Goal: Task Accomplishment & Management: Use online tool/utility

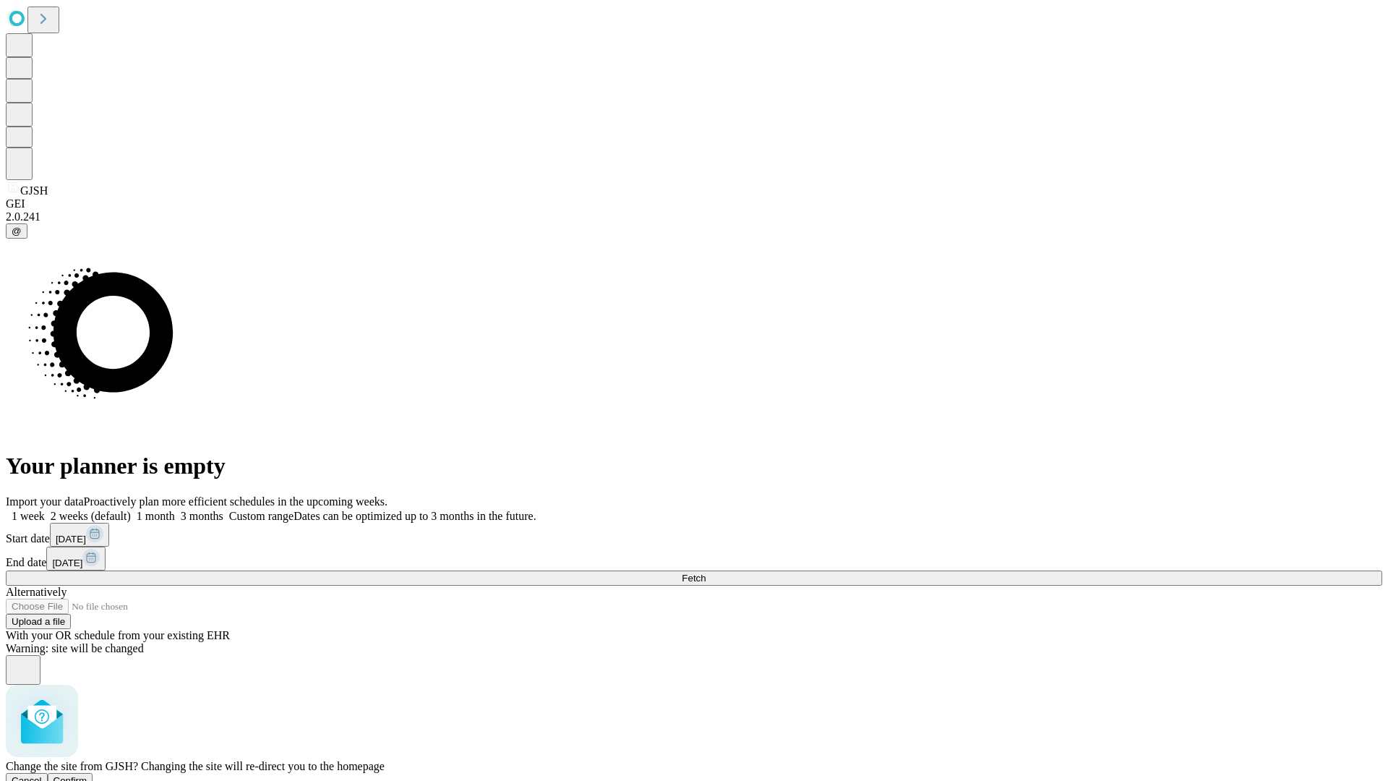
click at [87, 775] on span "Confirm" at bounding box center [70, 780] width 34 height 11
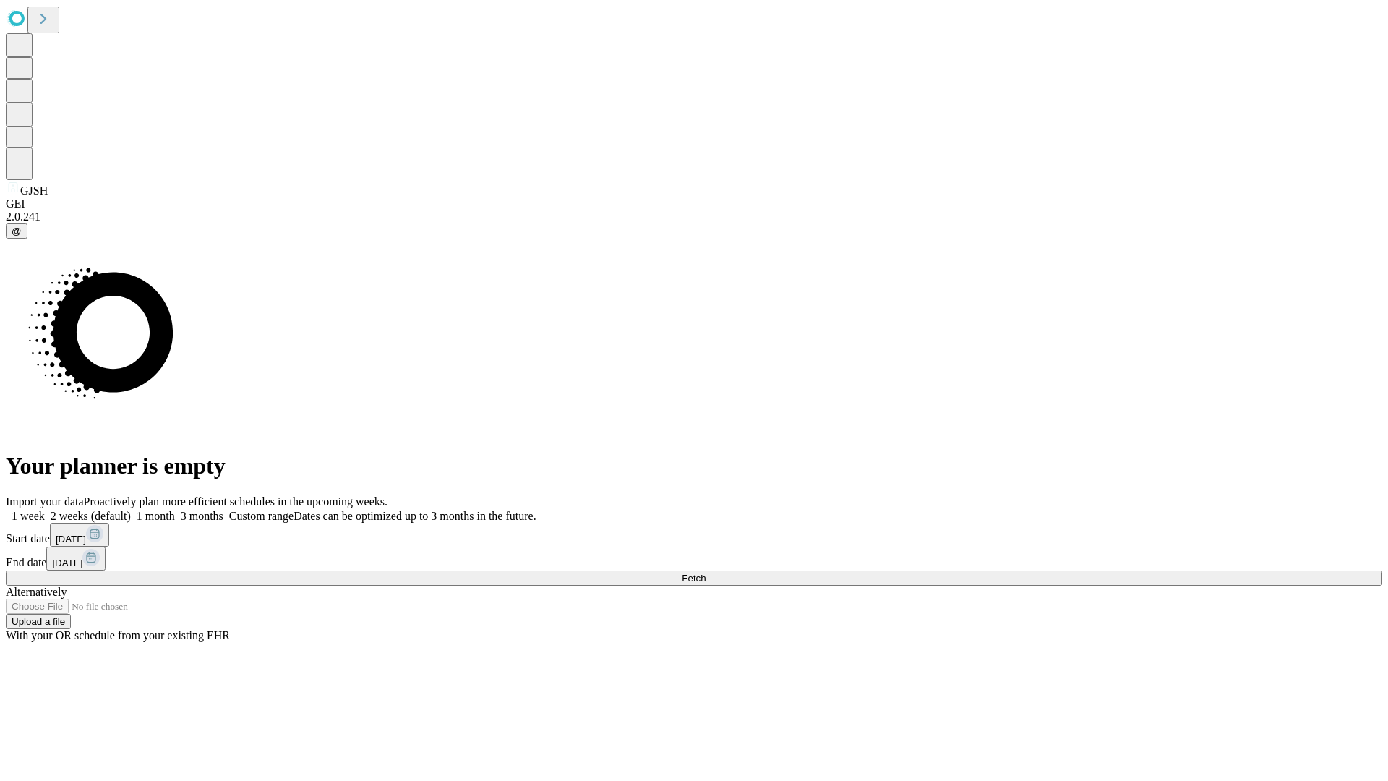
click at [175, 510] on label "1 month" at bounding box center [153, 516] width 44 height 12
click at [706, 573] on span "Fetch" at bounding box center [694, 578] width 24 height 11
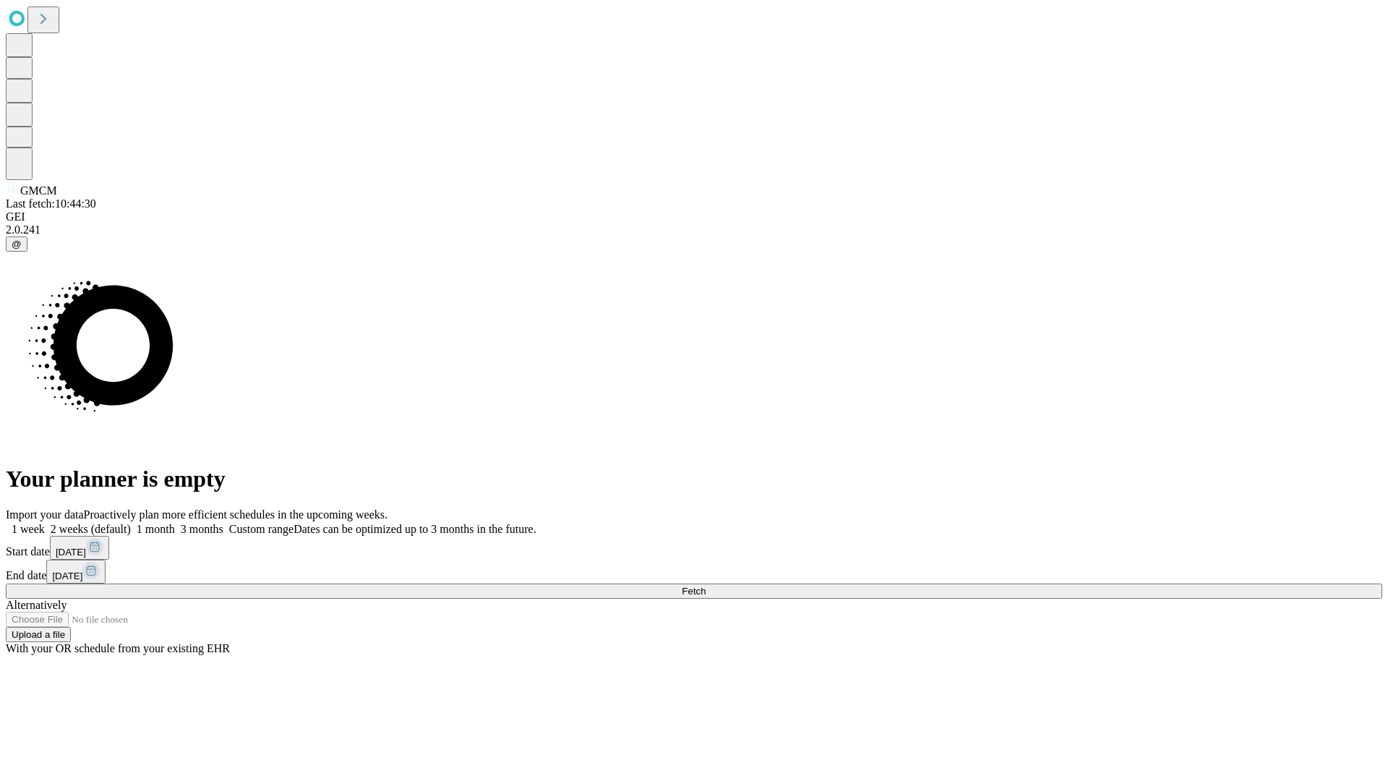
click at [175, 523] on label "1 month" at bounding box center [153, 529] width 44 height 12
click at [706, 586] on span "Fetch" at bounding box center [694, 591] width 24 height 11
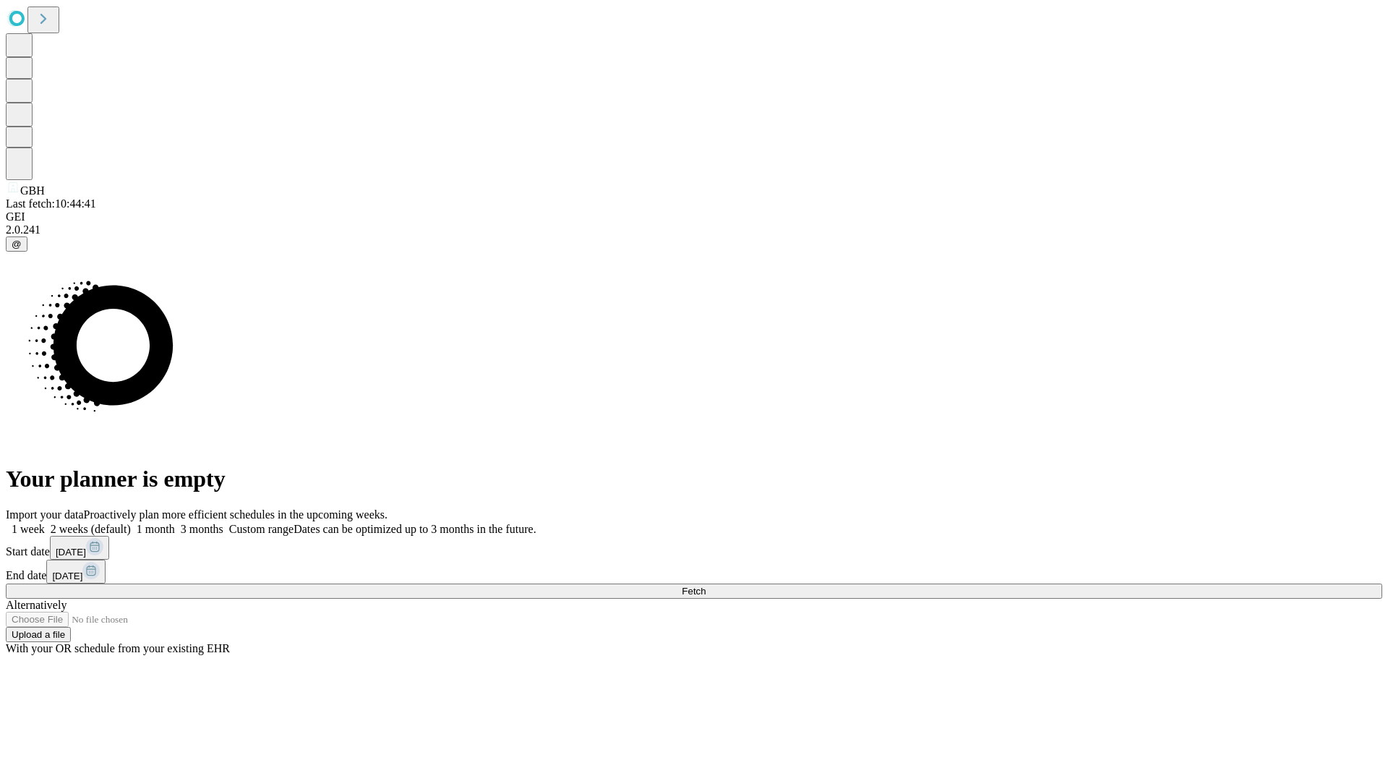
click at [175, 523] on label "1 month" at bounding box center [153, 529] width 44 height 12
click at [706, 586] on span "Fetch" at bounding box center [694, 591] width 24 height 11
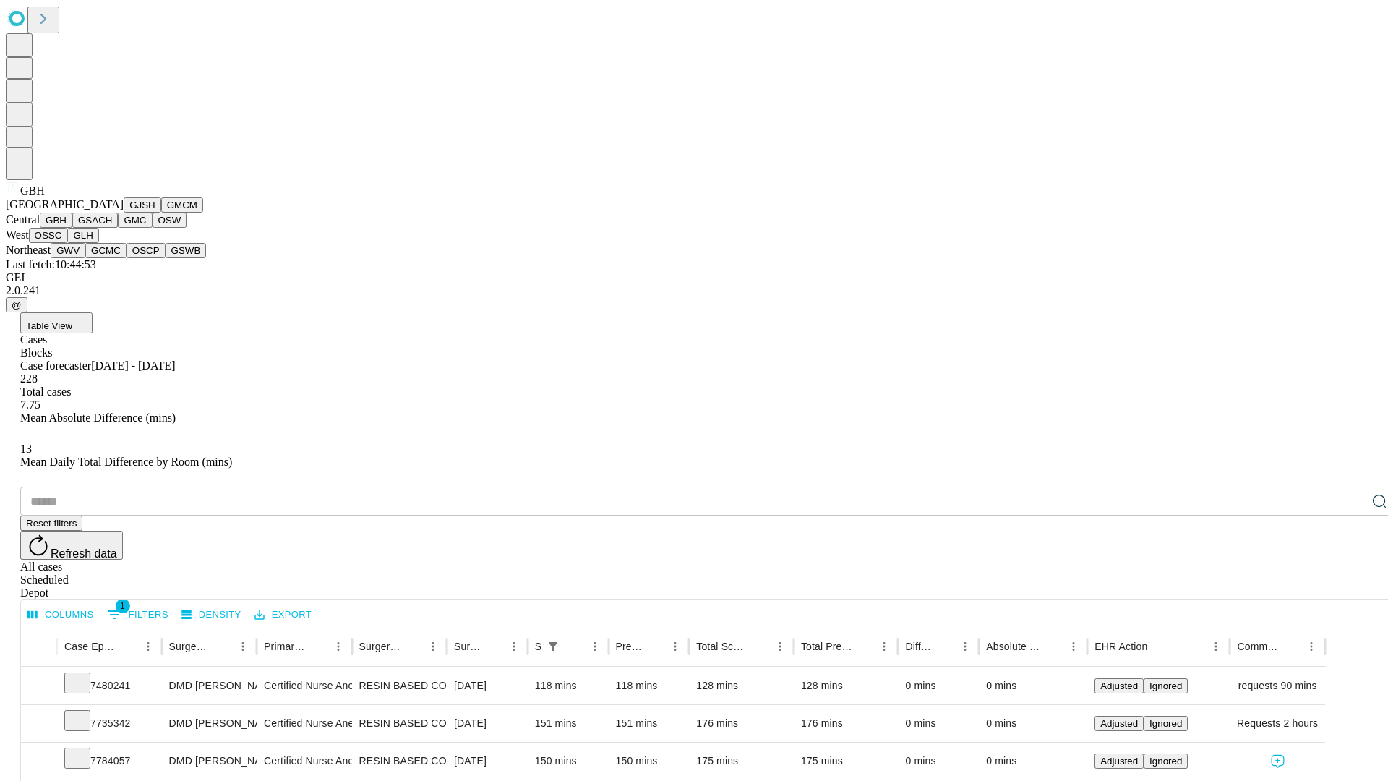
click at [112, 228] on button "GSACH" at bounding box center [95, 220] width 46 height 15
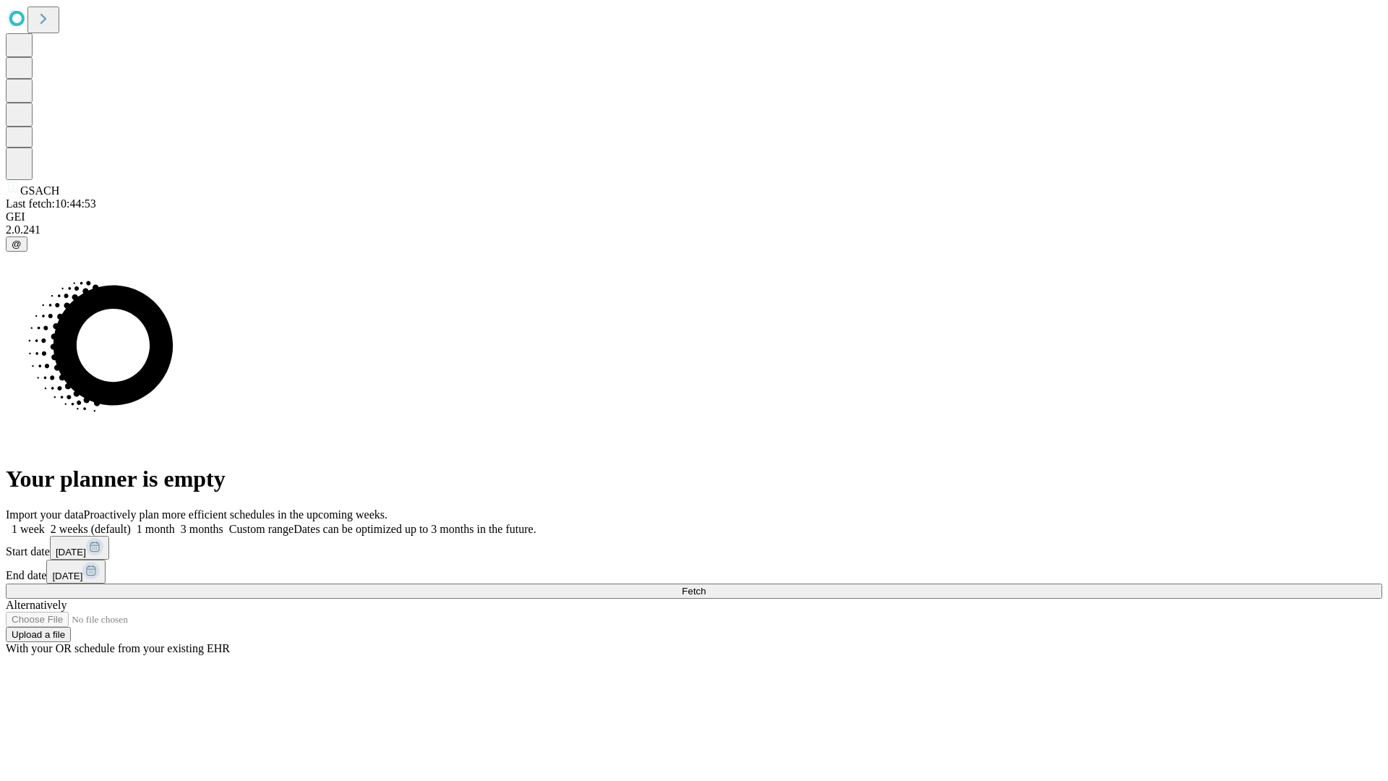
click at [175, 523] on label "1 month" at bounding box center [153, 529] width 44 height 12
click at [706, 586] on span "Fetch" at bounding box center [694, 591] width 24 height 11
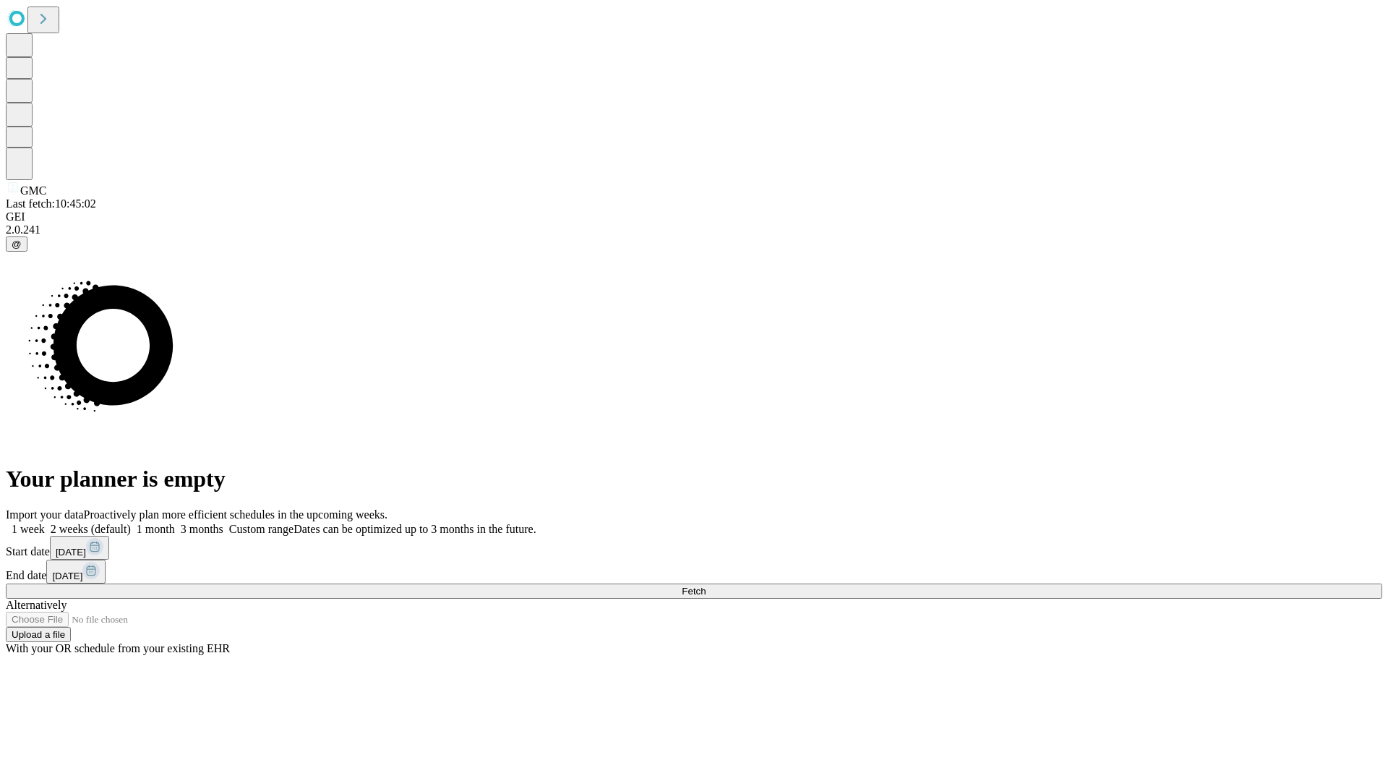
click at [175, 523] on label "1 month" at bounding box center [153, 529] width 44 height 12
click at [706, 586] on span "Fetch" at bounding box center [694, 591] width 24 height 11
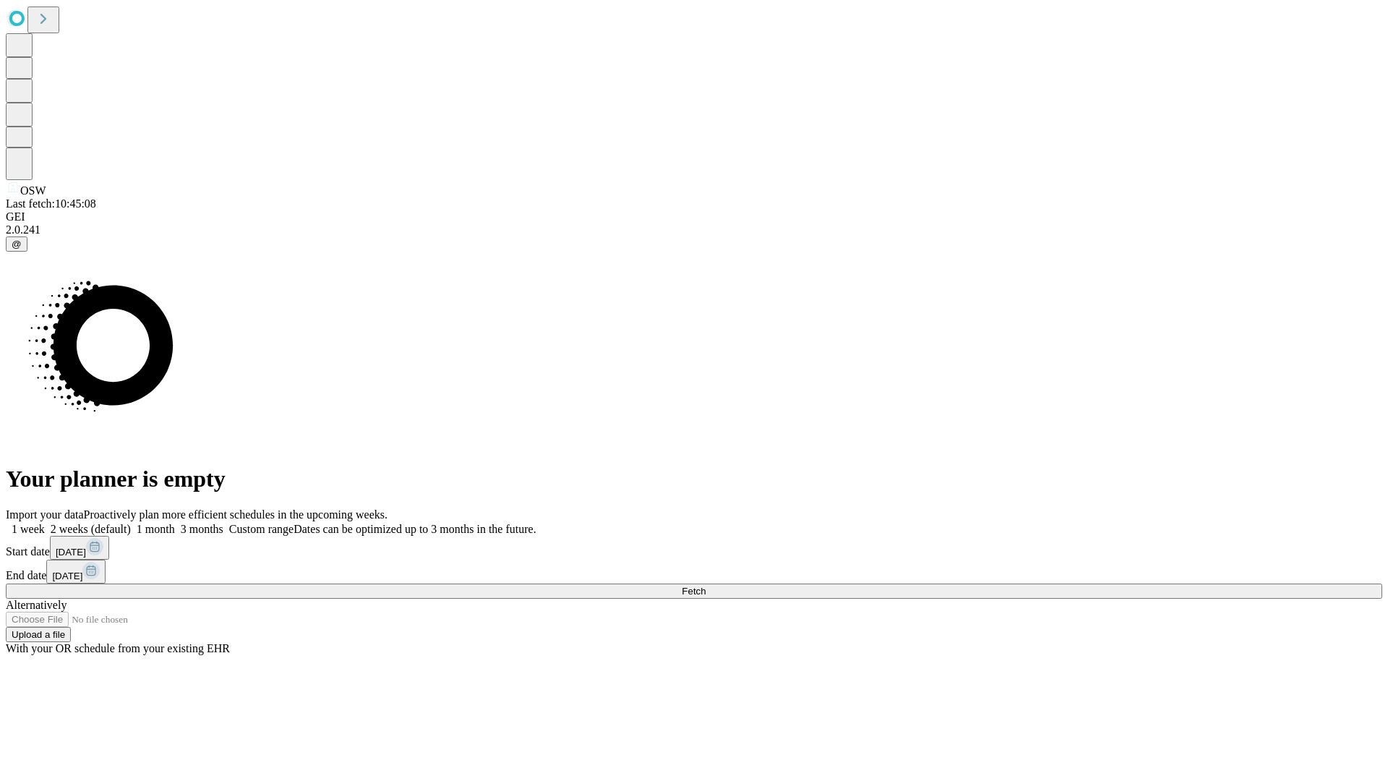
click at [175, 523] on label "1 month" at bounding box center [153, 529] width 44 height 12
click at [706, 586] on span "Fetch" at bounding box center [694, 591] width 24 height 11
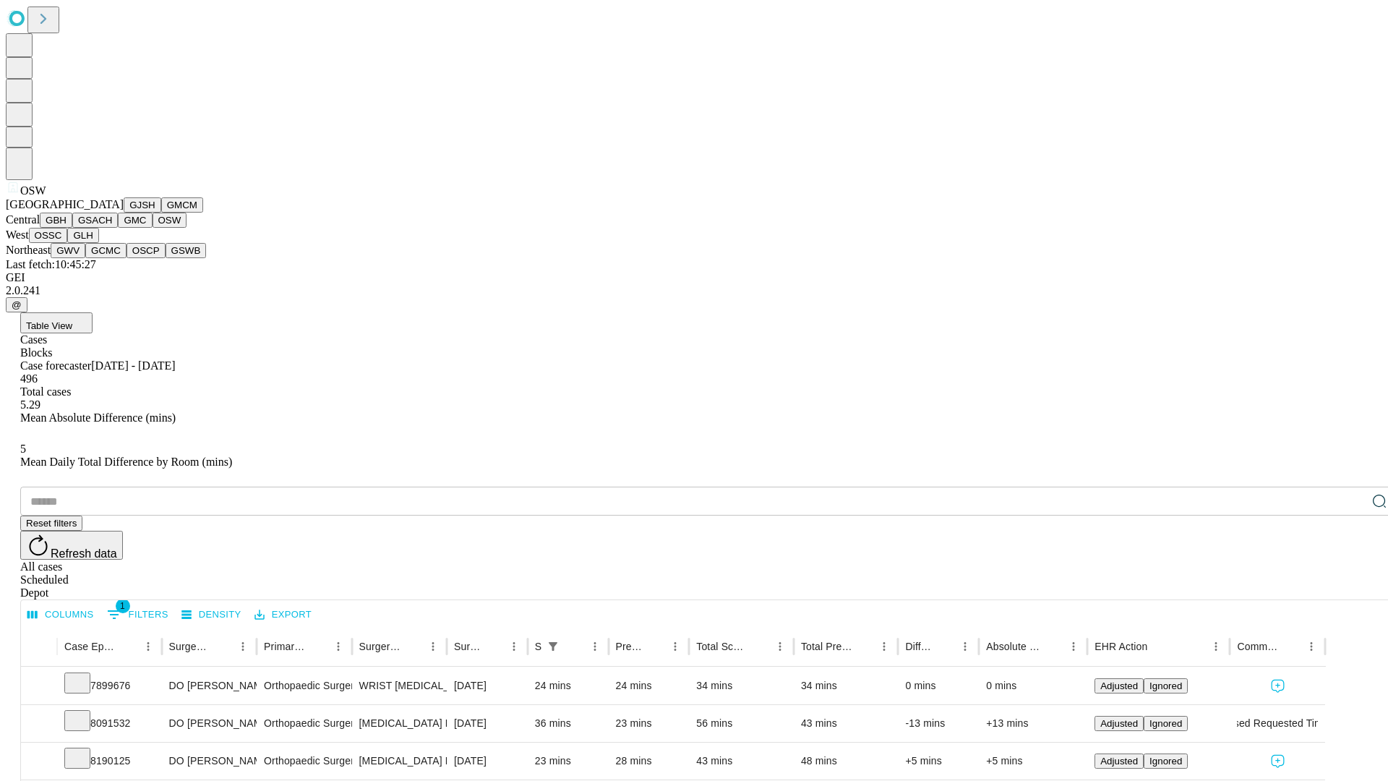
click at [68, 243] on button "OSSC" at bounding box center [48, 235] width 39 height 15
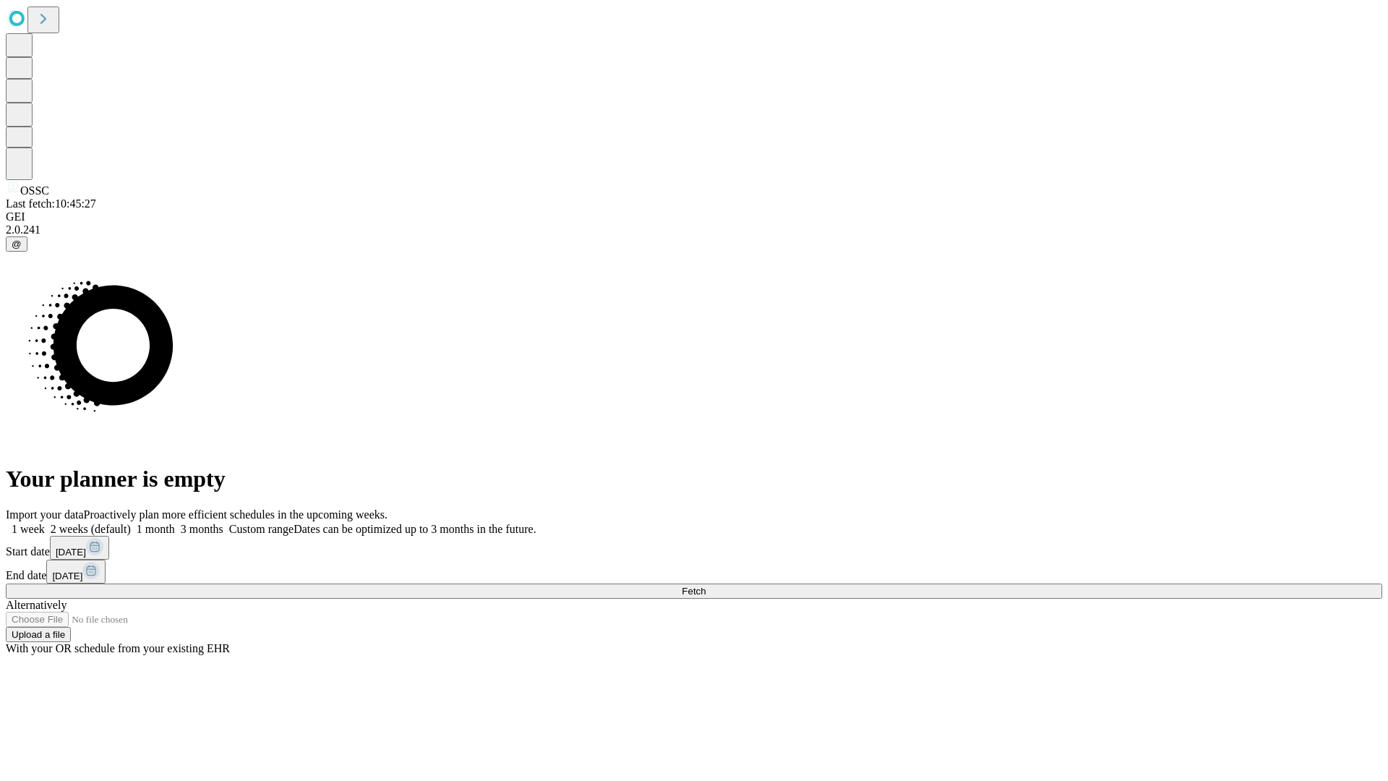
click at [706, 586] on span "Fetch" at bounding box center [694, 591] width 24 height 11
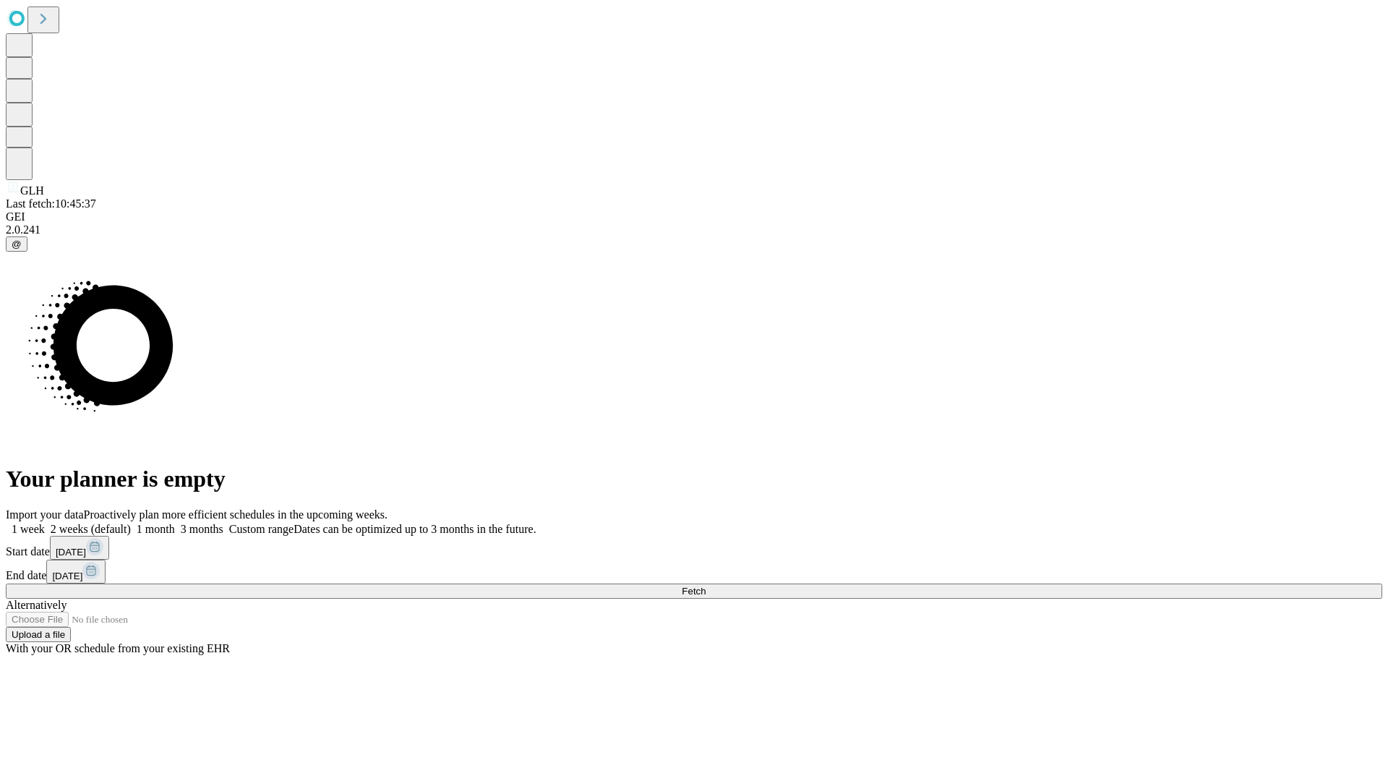
click at [175, 523] on label "1 month" at bounding box center [153, 529] width 44 height 12
click at [706, 586] on span "Fetch" at bounding box center [694, 591] width 24 height 11
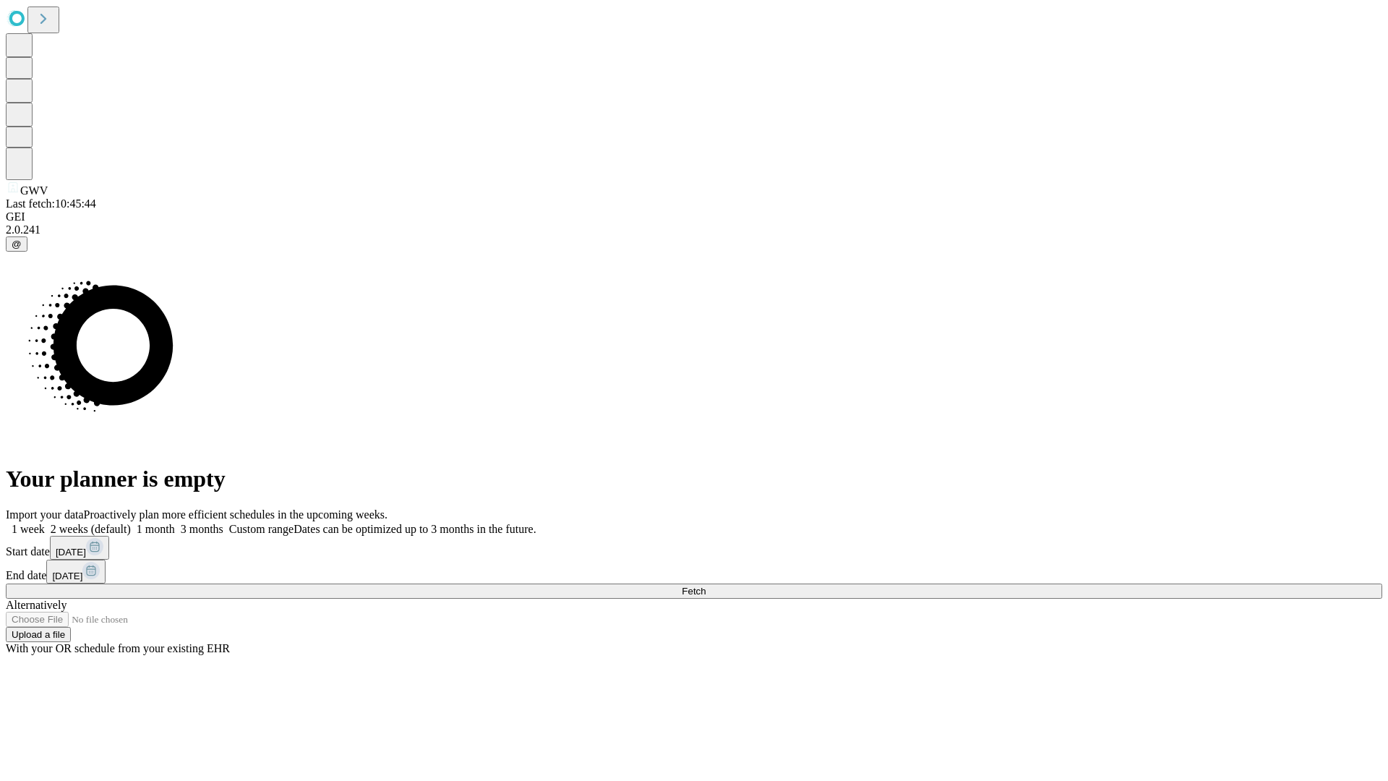
click at [706, 586] on span "Fetch" at bounding box center [694, 591] width 24 height 11
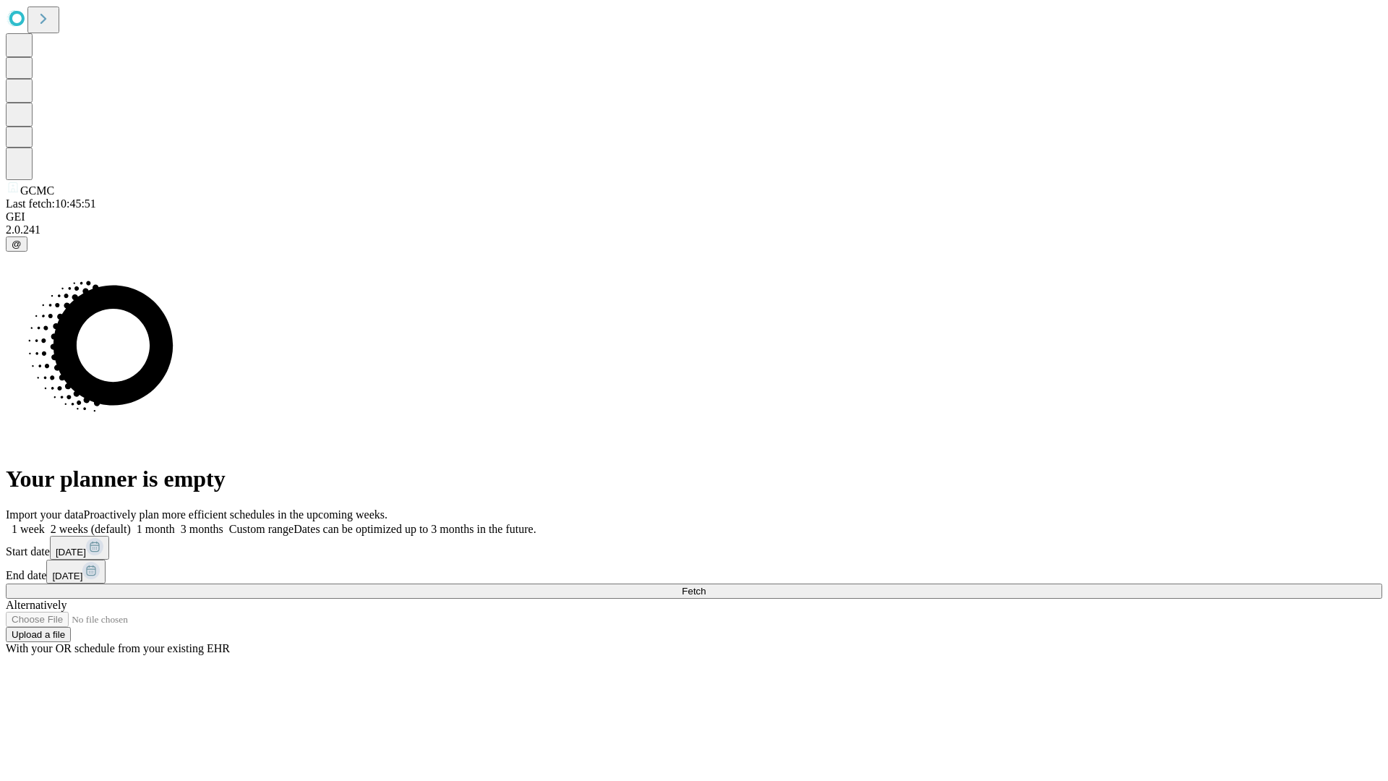
click at [706, 586] on span "Fetch" at bounding box center [694, 591] width 24 height 11
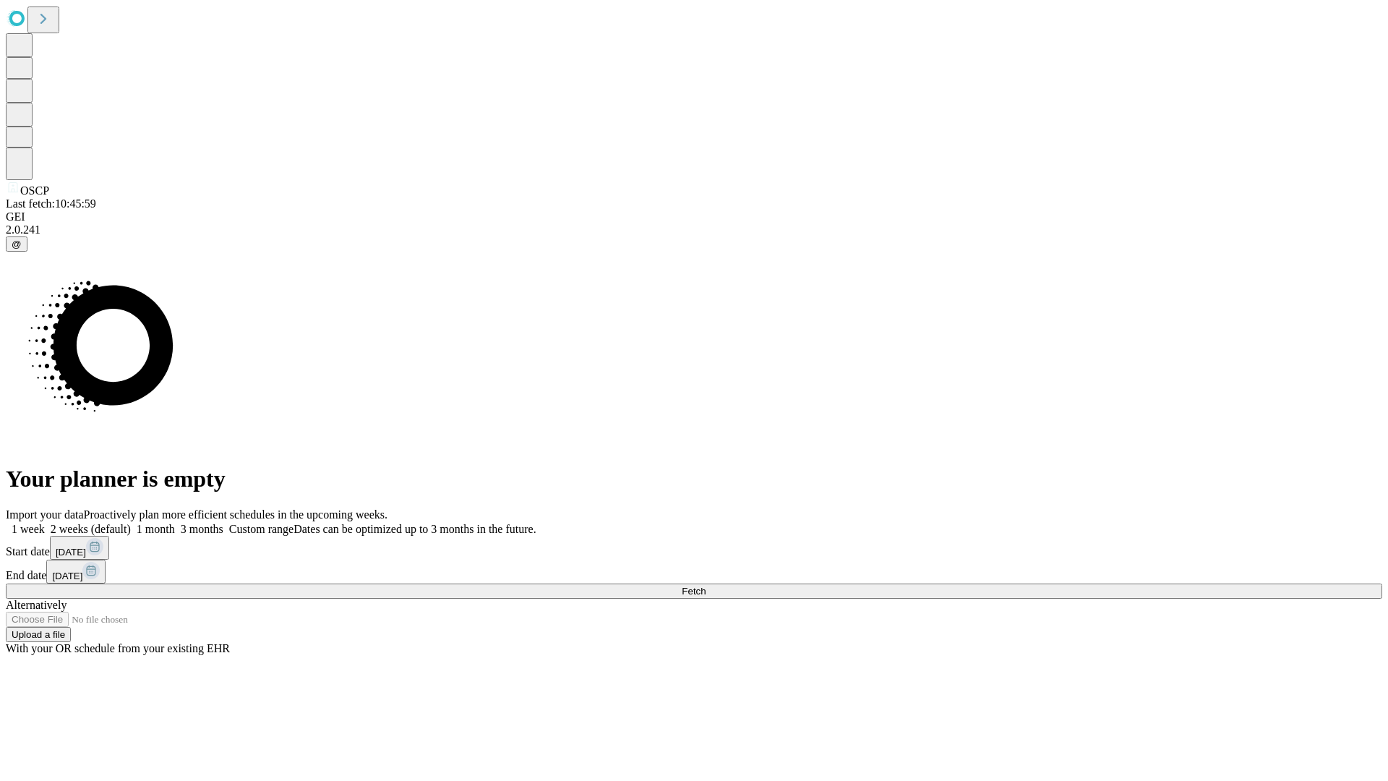
click at [175, 523] on label "1 month" at bounding box center [153, 529] width 44 height 12
click at [706, 586] on span "Fetch" at bounding box center [694, 591] width 24 height 11
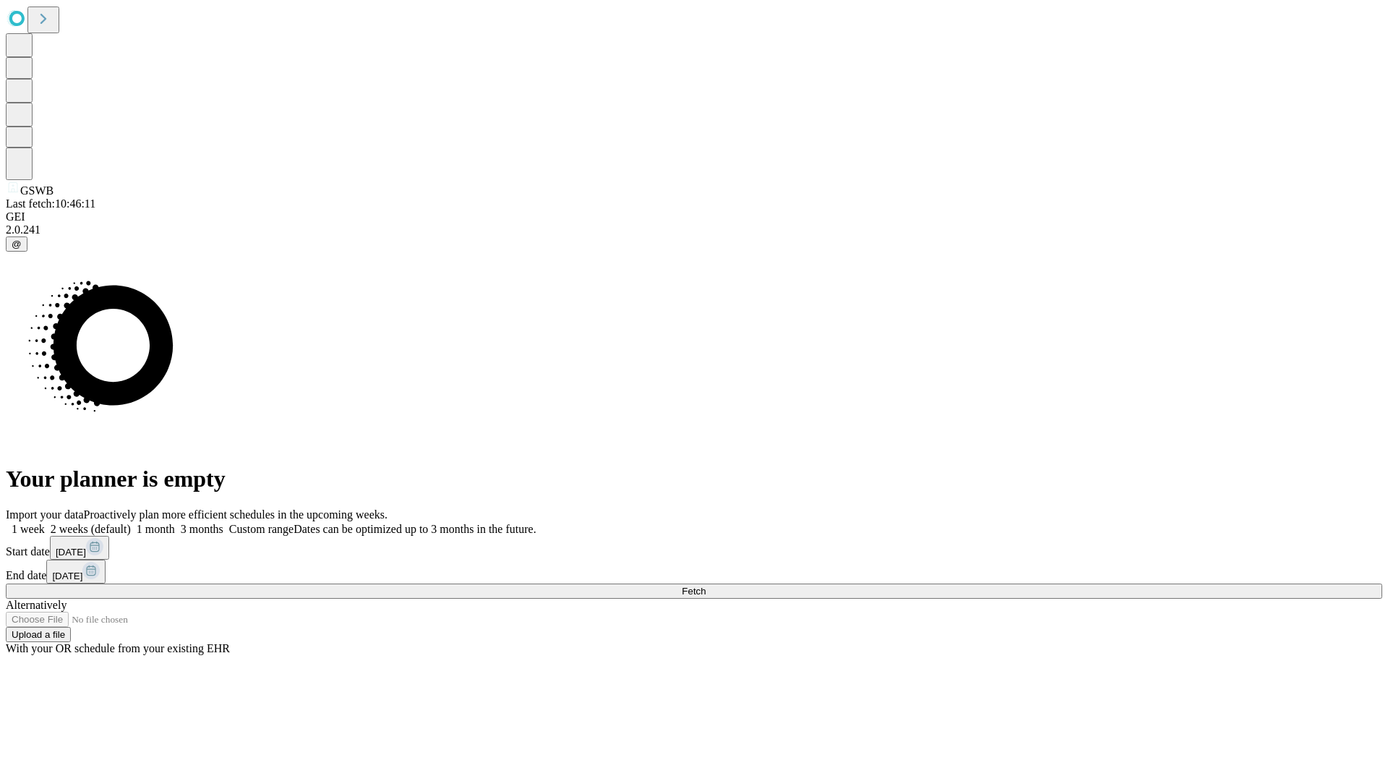
click at [175, 523] on label "1 month" at bounding box center [153, 529] width 44 height 12
click at [706, 586] on span "Fetch" at bounding box center [694, 591] width 24 height 11
